Goal: Find specific page/section: Find specific page/section

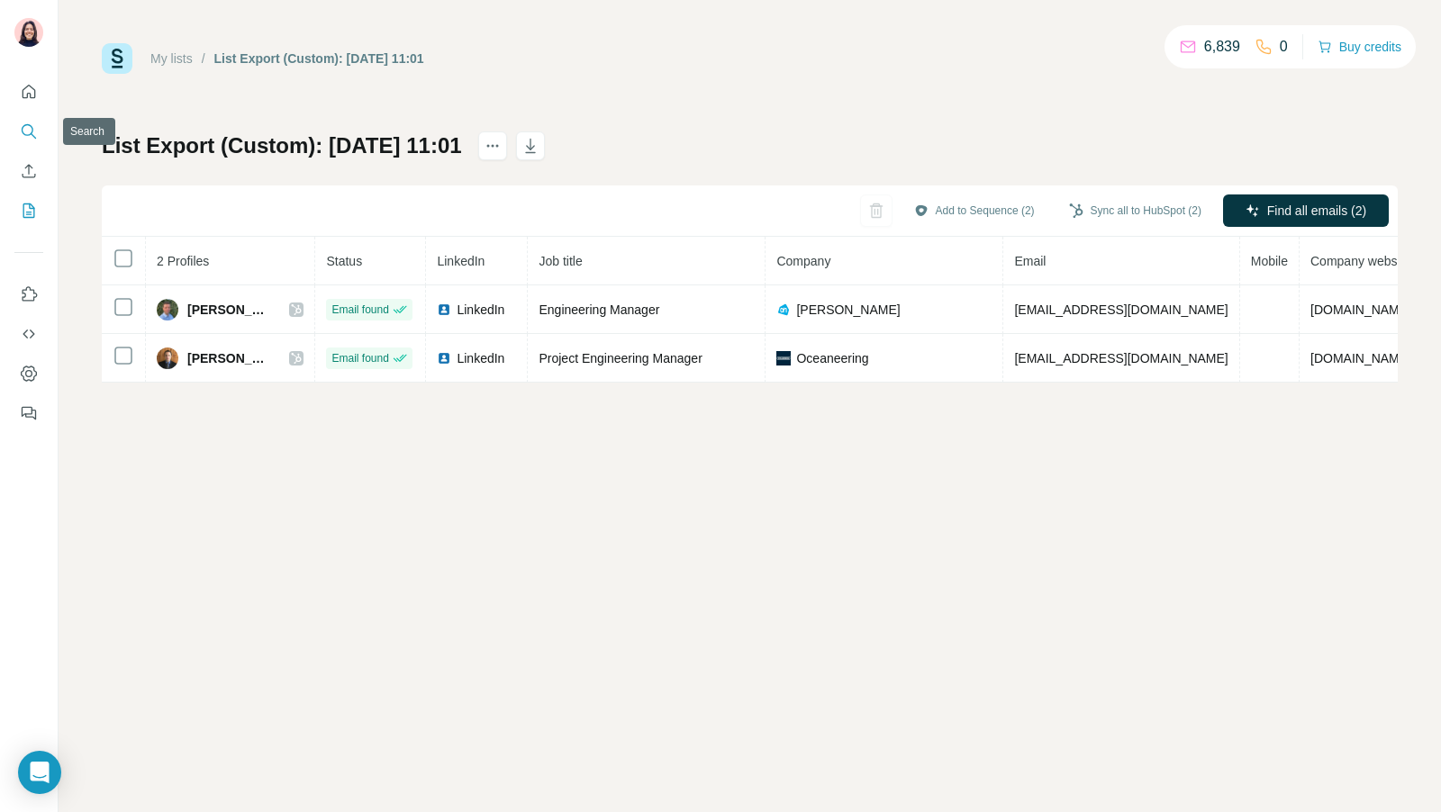
click at [28, 138] on icon "Search" at bounding box center [29, 131] width 18 height 18
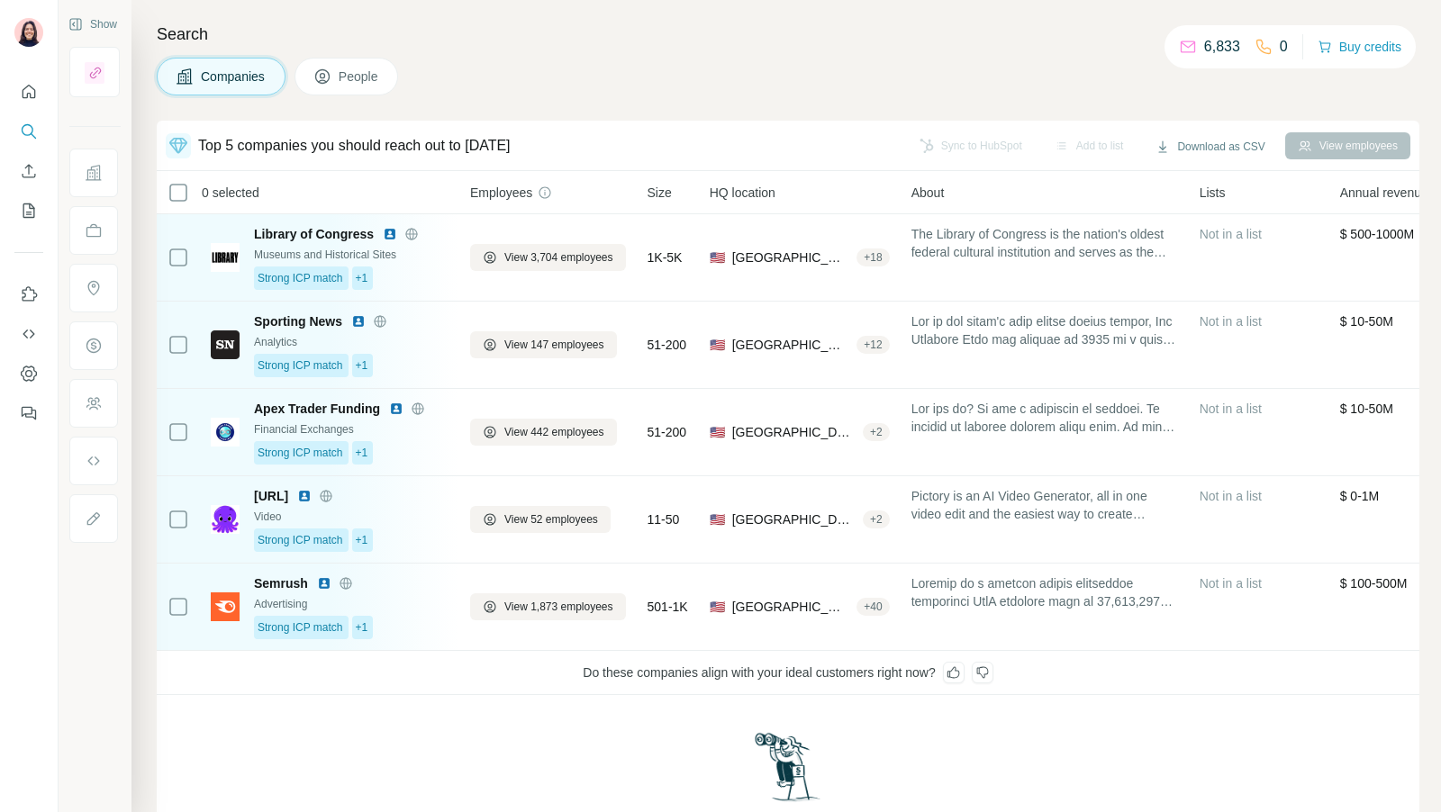
click at [343, 72] on span "People" at bounding box center [359, 77] width 41 height 18
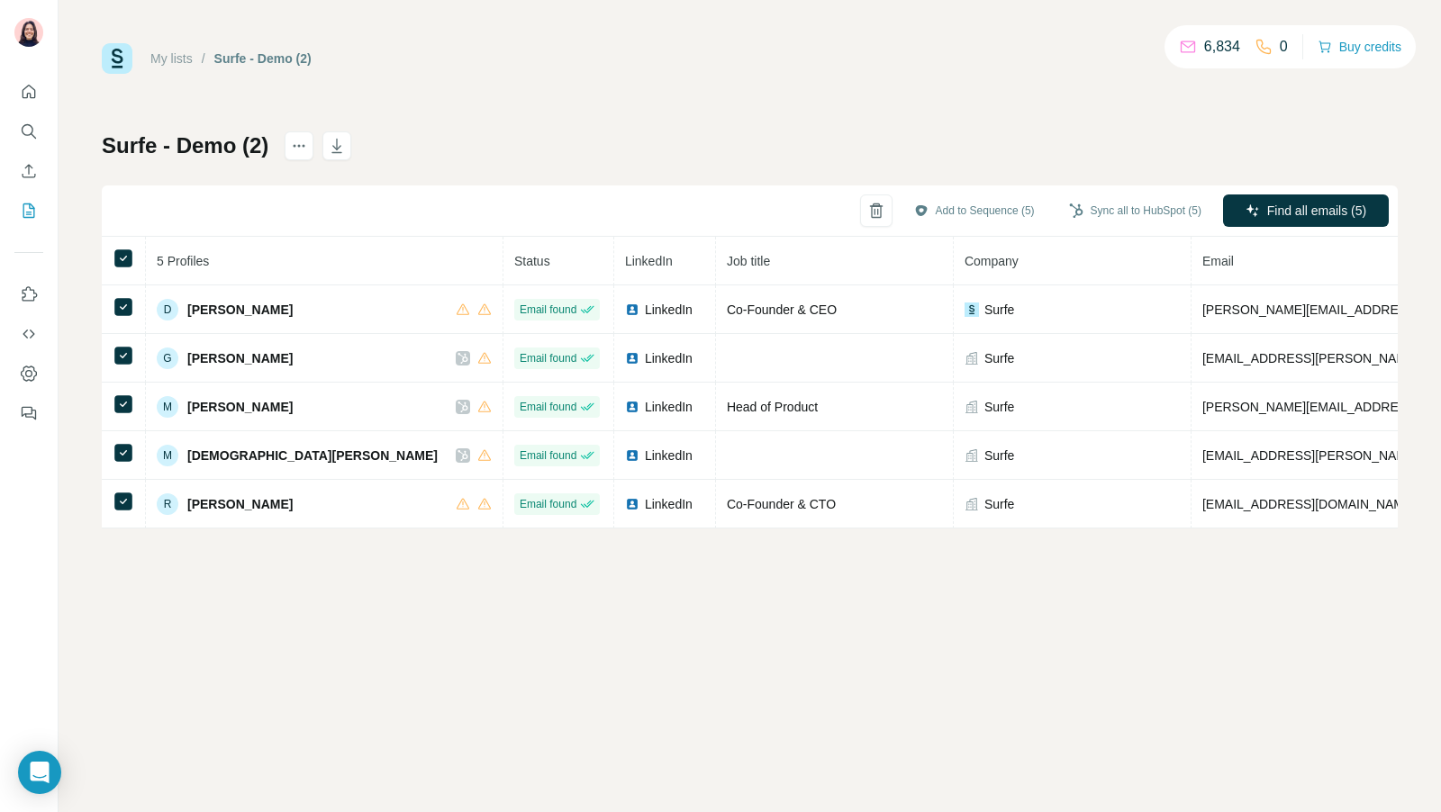
click at [35, 127] on icon "Search" at bounding box center [29, 131] width 18 height 18
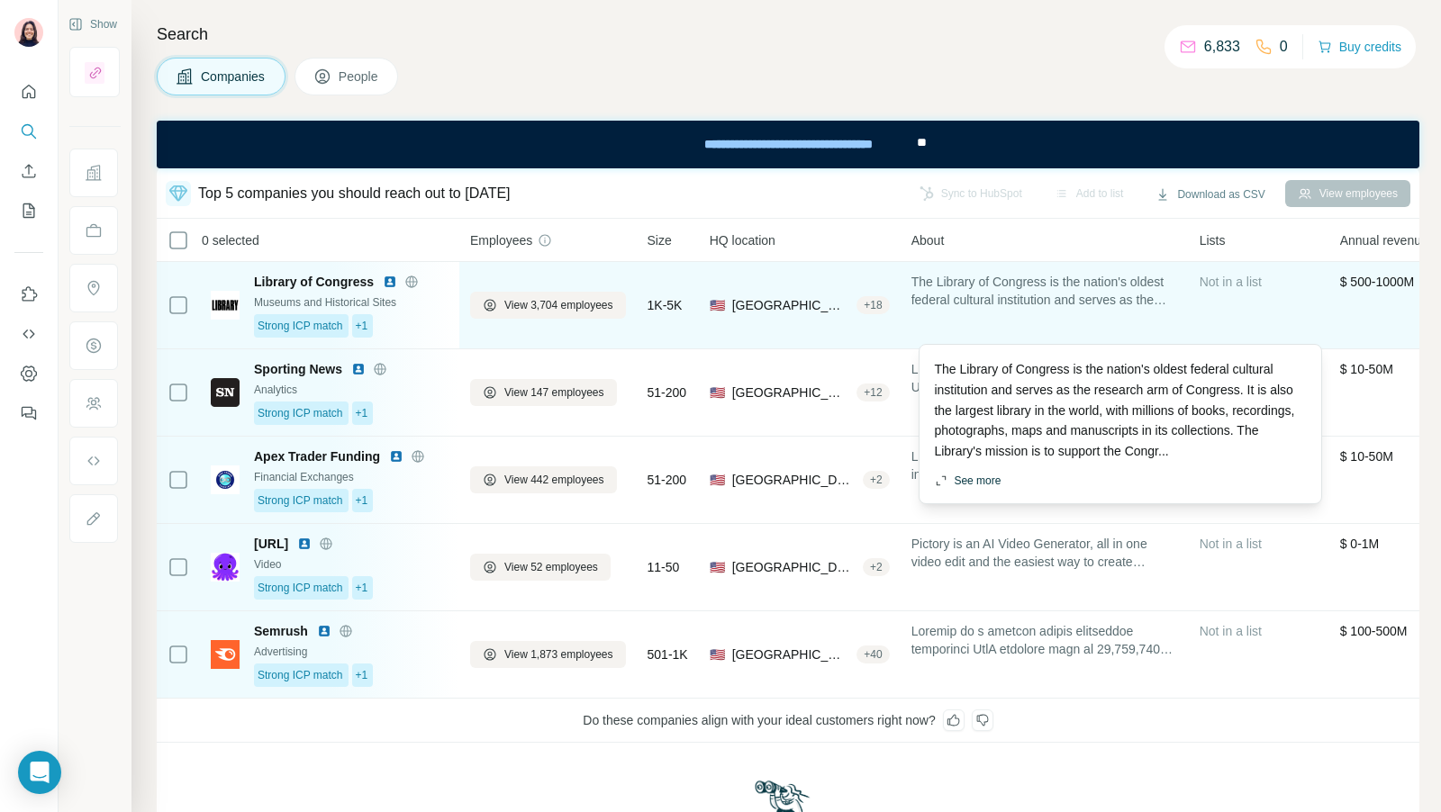
click at [969, 481] on button "See more" at bounding box center [967, 481] width 67 height 16
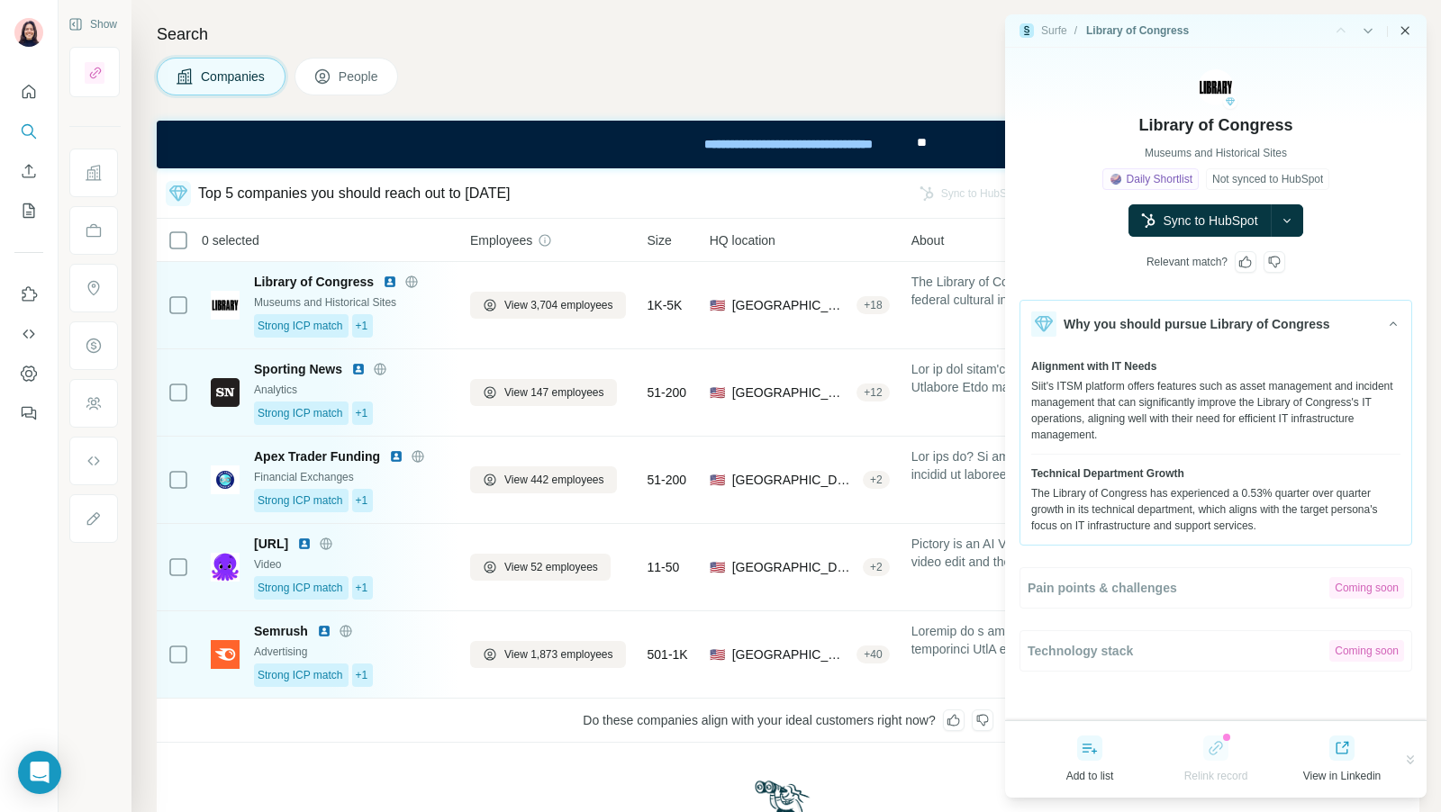
click at [1406, 35] on icon "Close side panel" at bounding box center [1405, 30] width 14 height 14
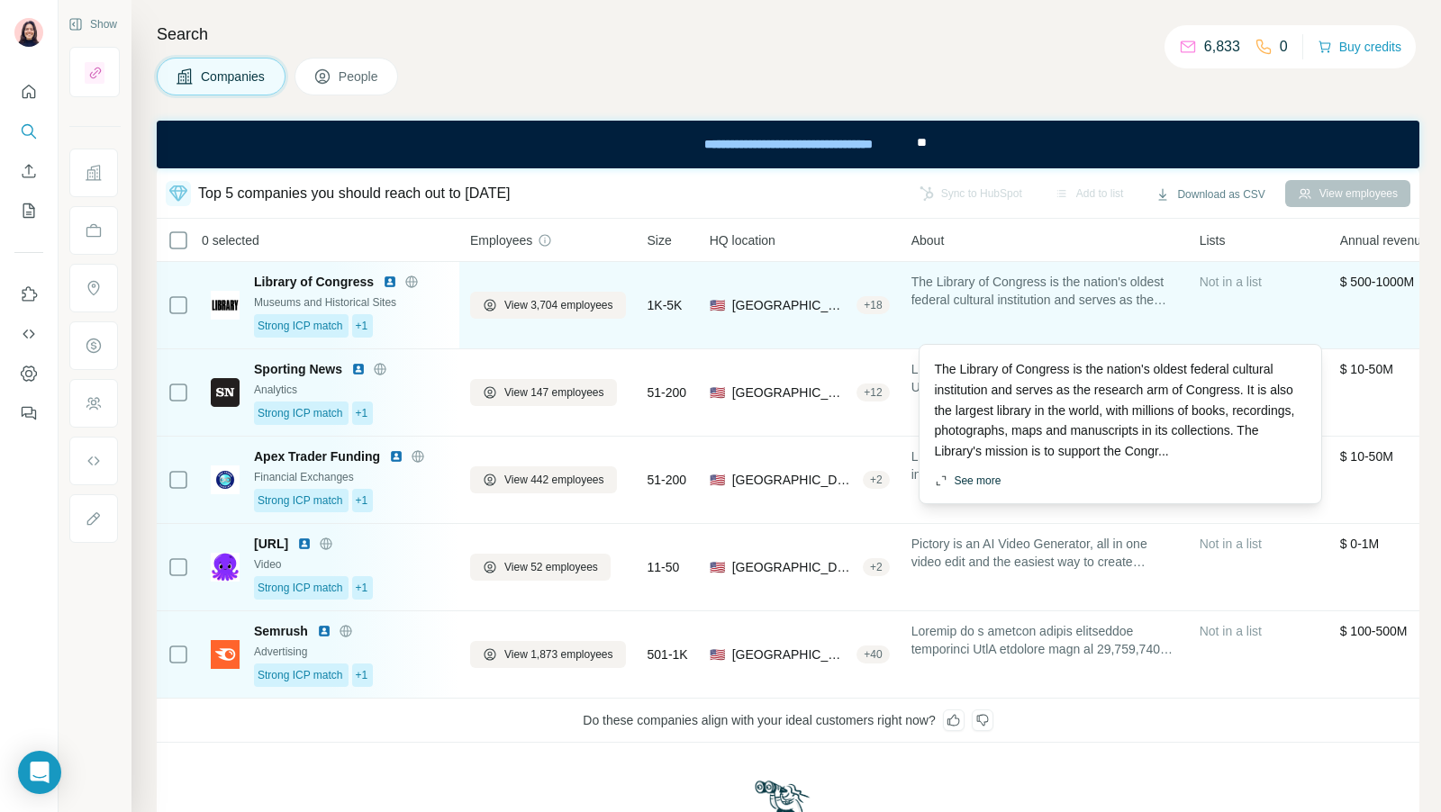
click at [964, 478] on button "See more" at bounding box center [967, 481] width 67 height 16
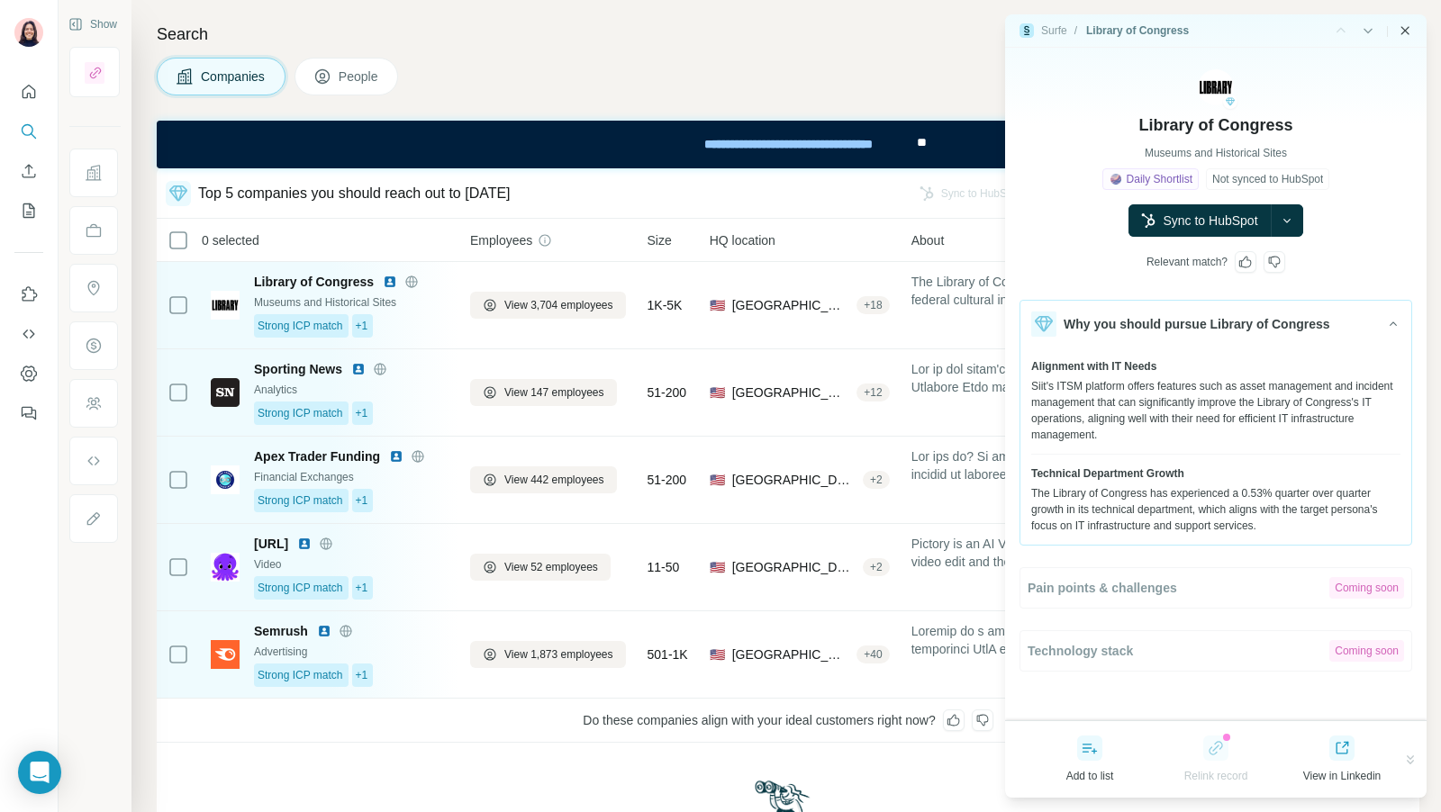
click at [1406, 30] on icon "Close side panel" at bounding box center [1405, 30] width 8 height 8
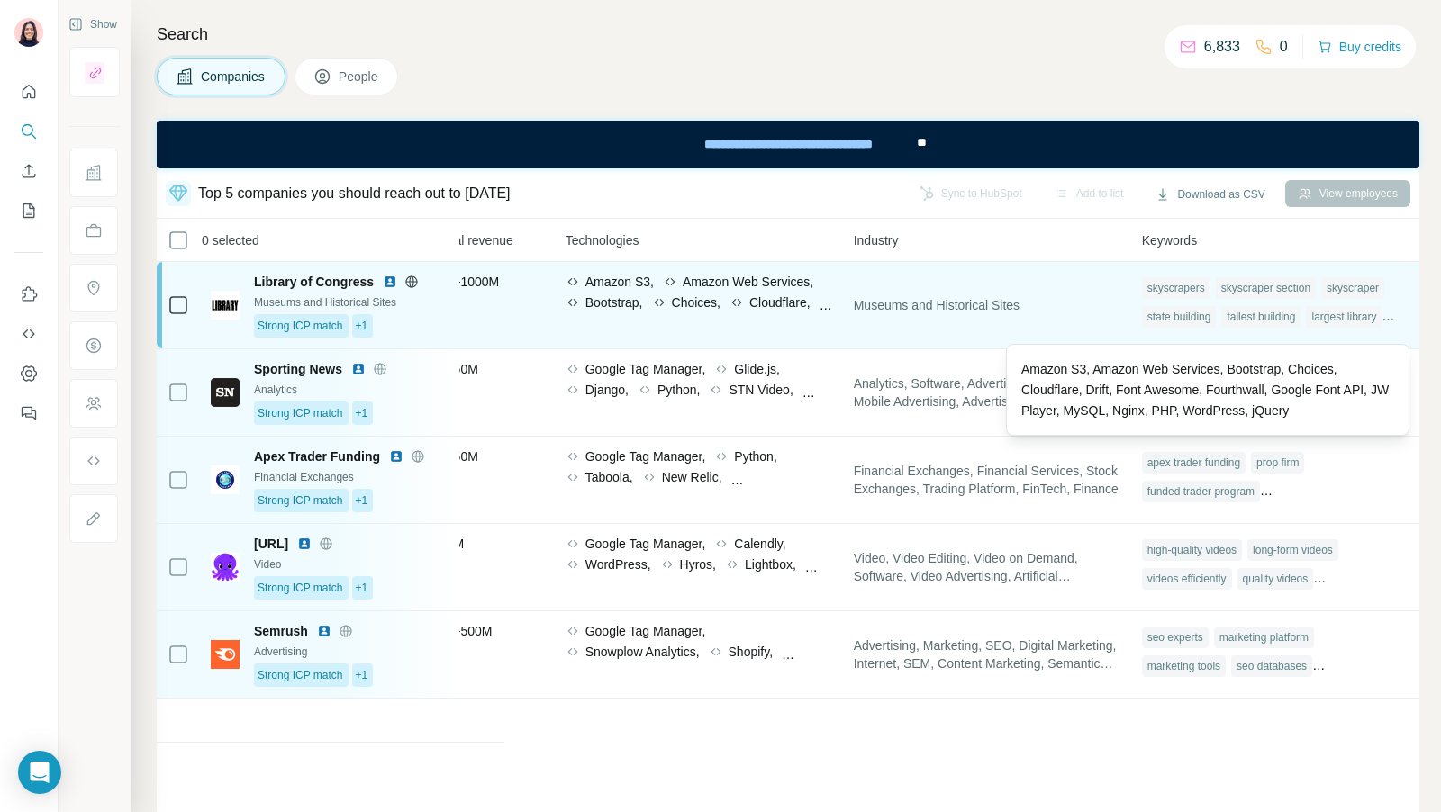
scroll to position [0, 922]
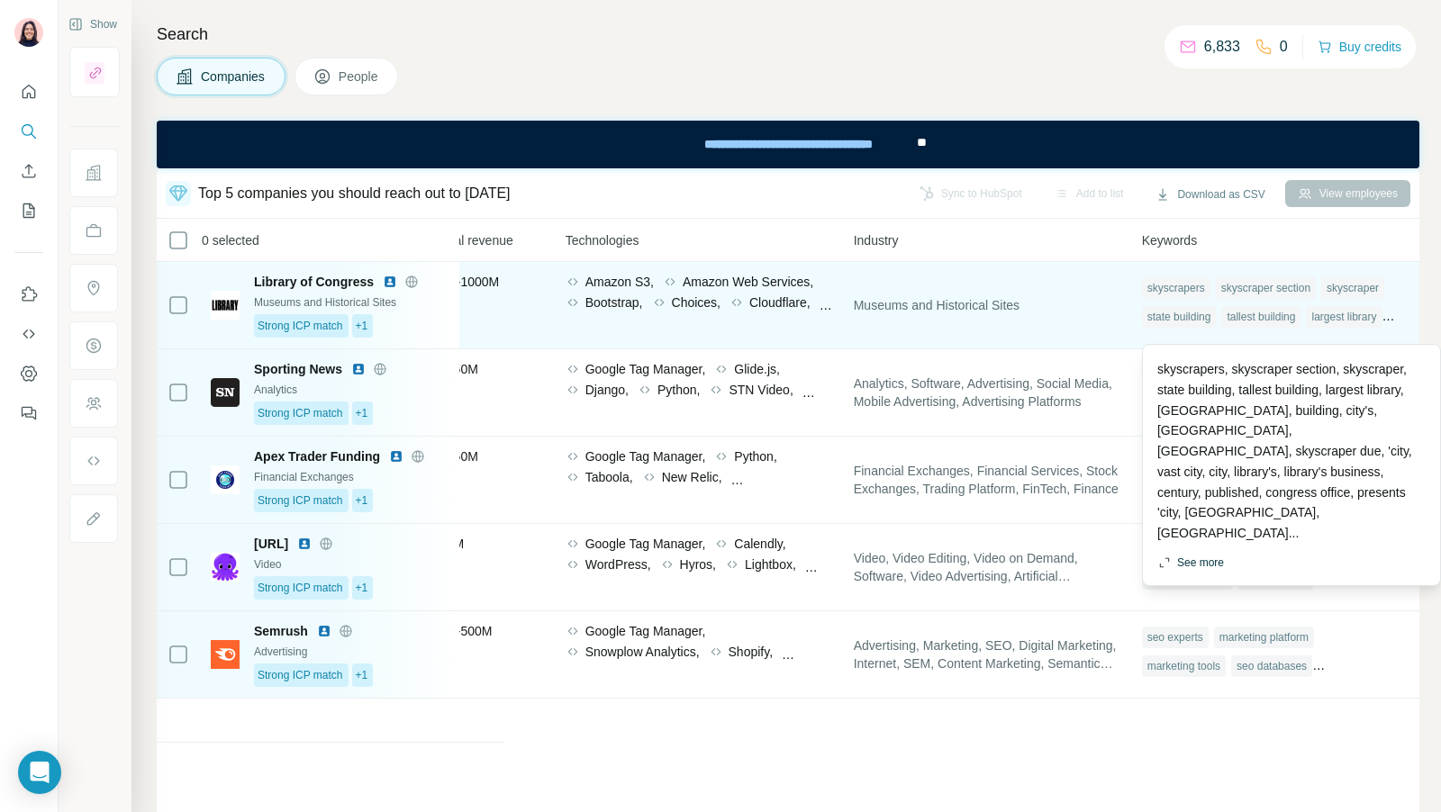
click at [1171, 555] on button "See more" at bounding box center [1190, 563] width 67 height 16
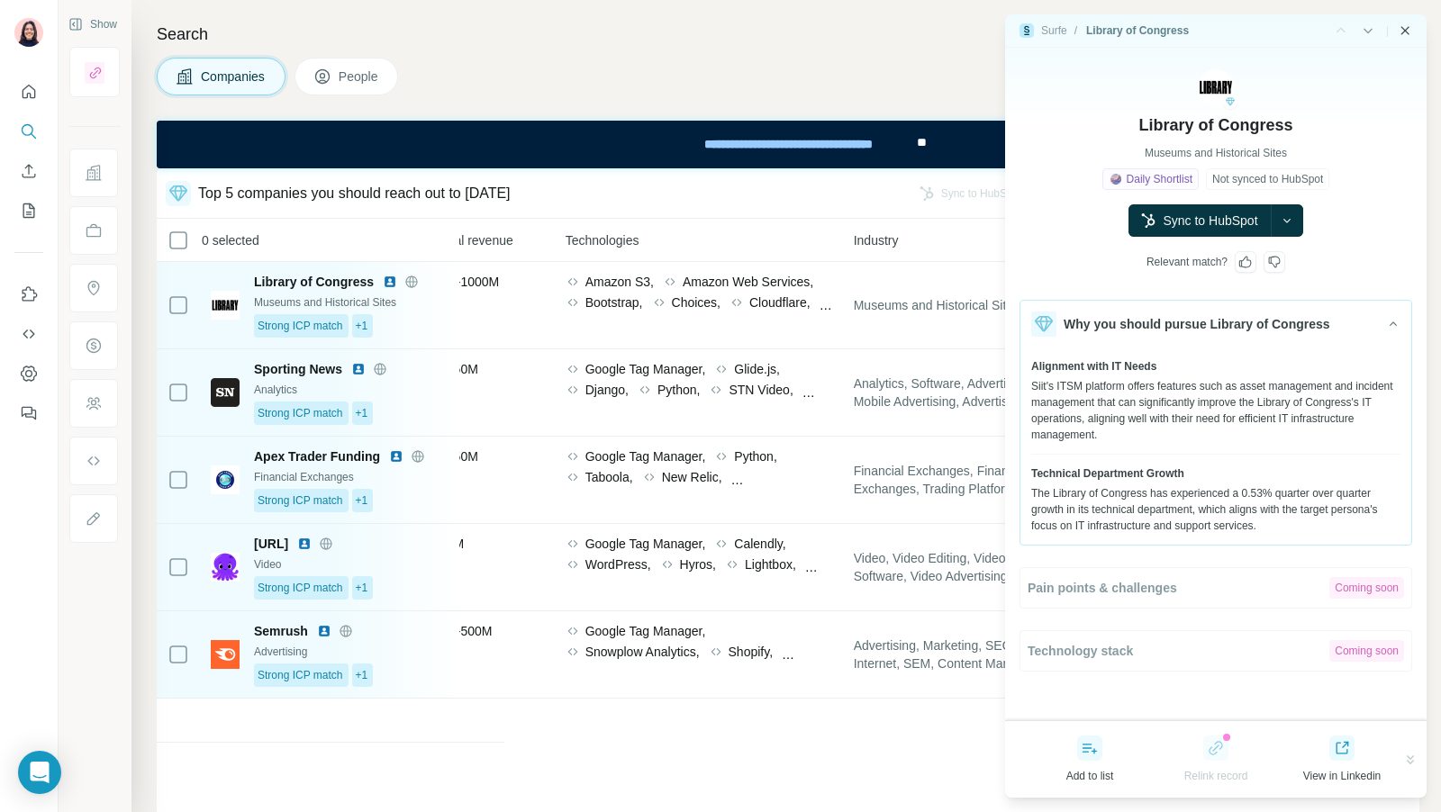
click at [1407, 28] on icon "Close side panel" at bounding box center [1405, 30] width 8 height 8
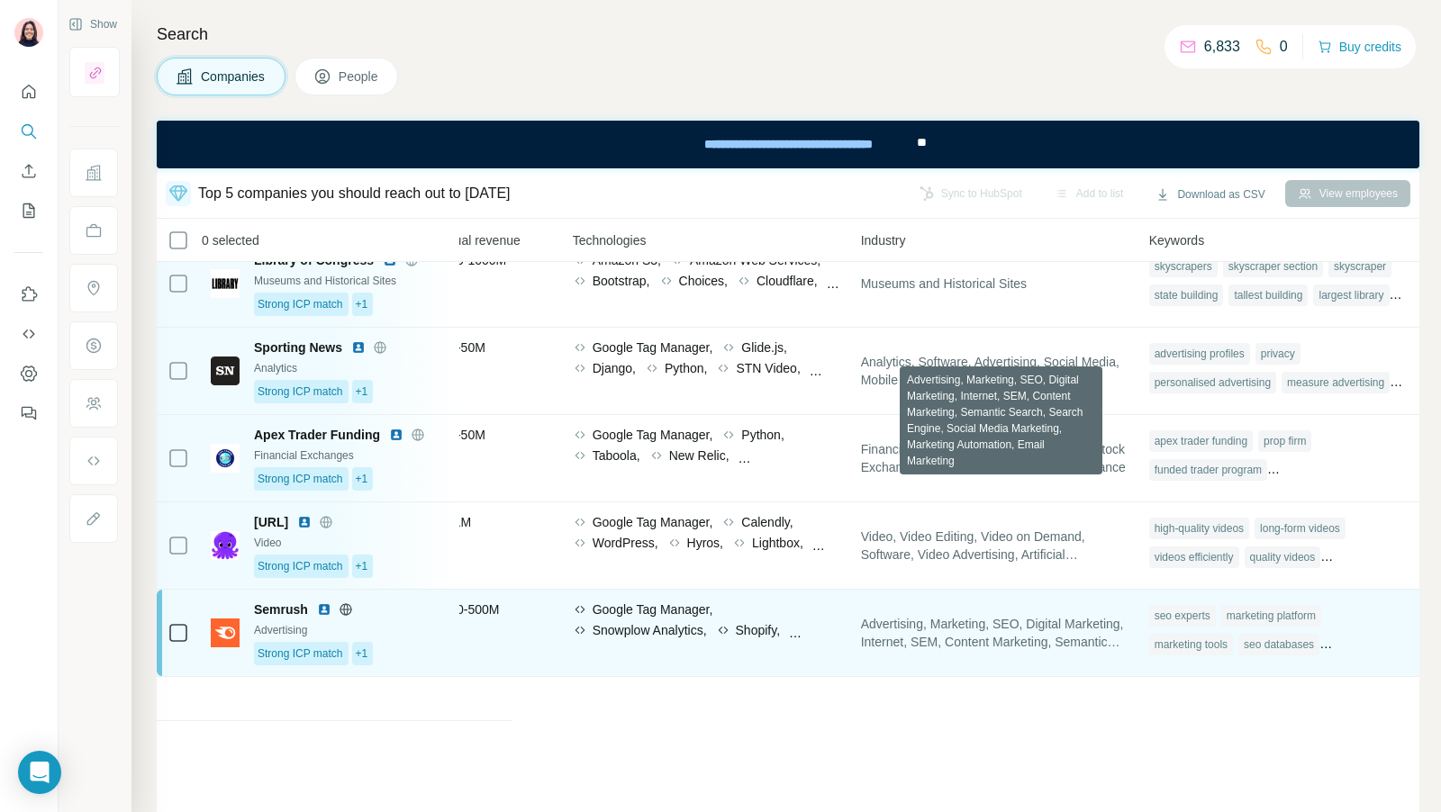
scroll to position [0, 908]
